Goal: Navigation & Orientation: Go to known website

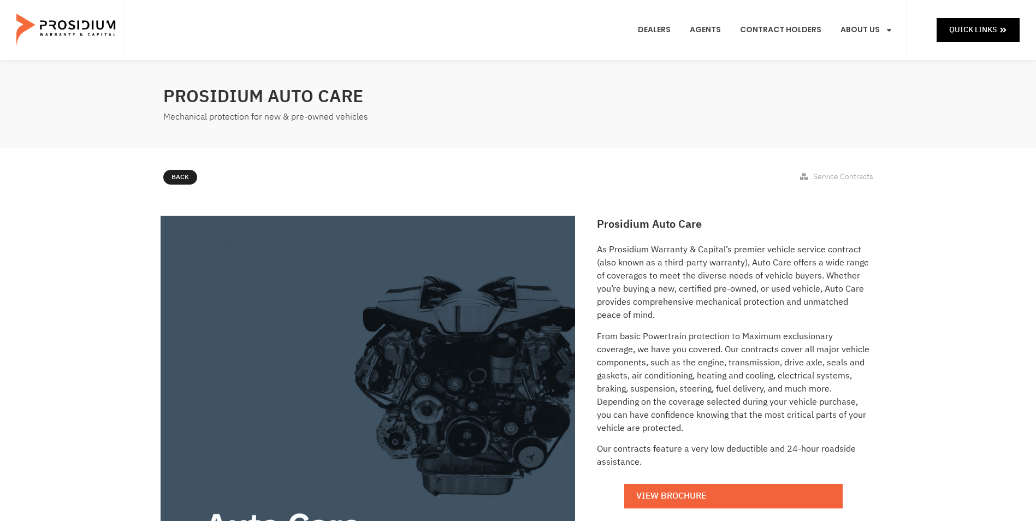
click at [34, 30] on img at bounding box center [66, 30] width 101 height 55
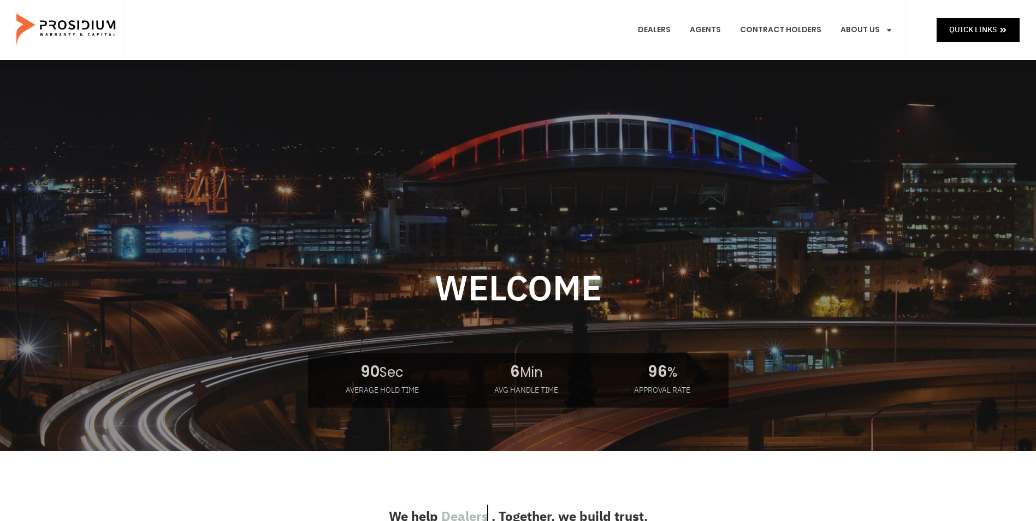
click at [37, 26] on img at bounding box center [66, 30] width 101 height 55
